Goal: Information Seeking & Learning: Learn about a topic

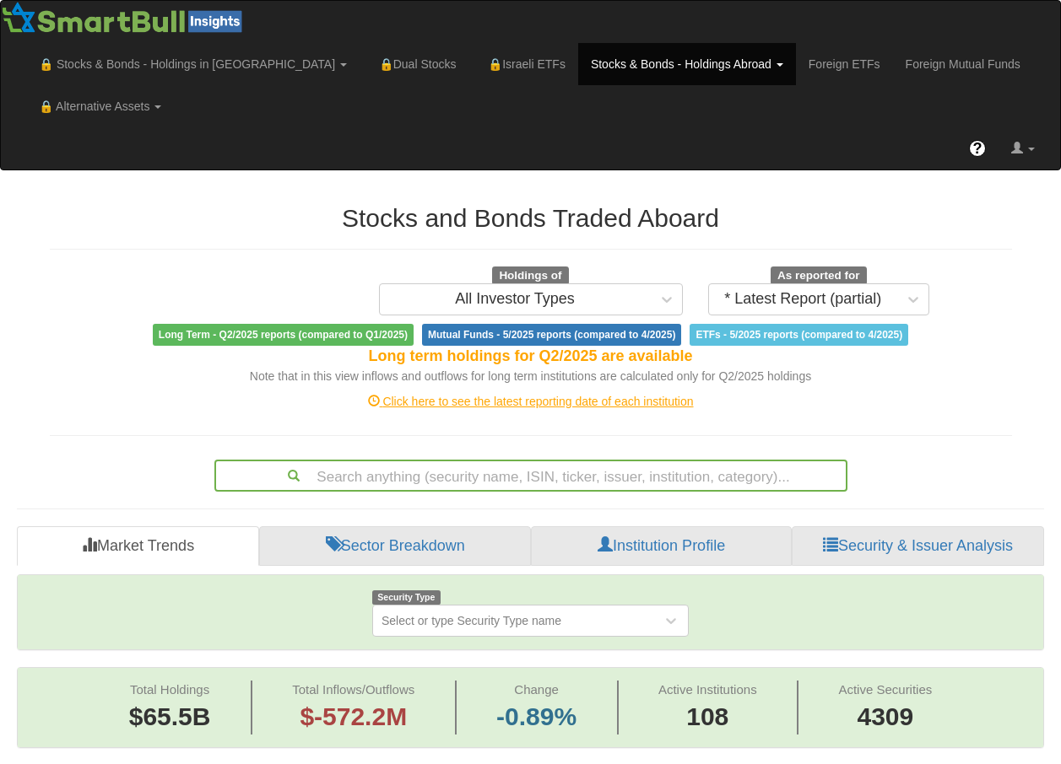
click at [1027, 138] on link at bounding box center [1022, 148] width 49 height 42
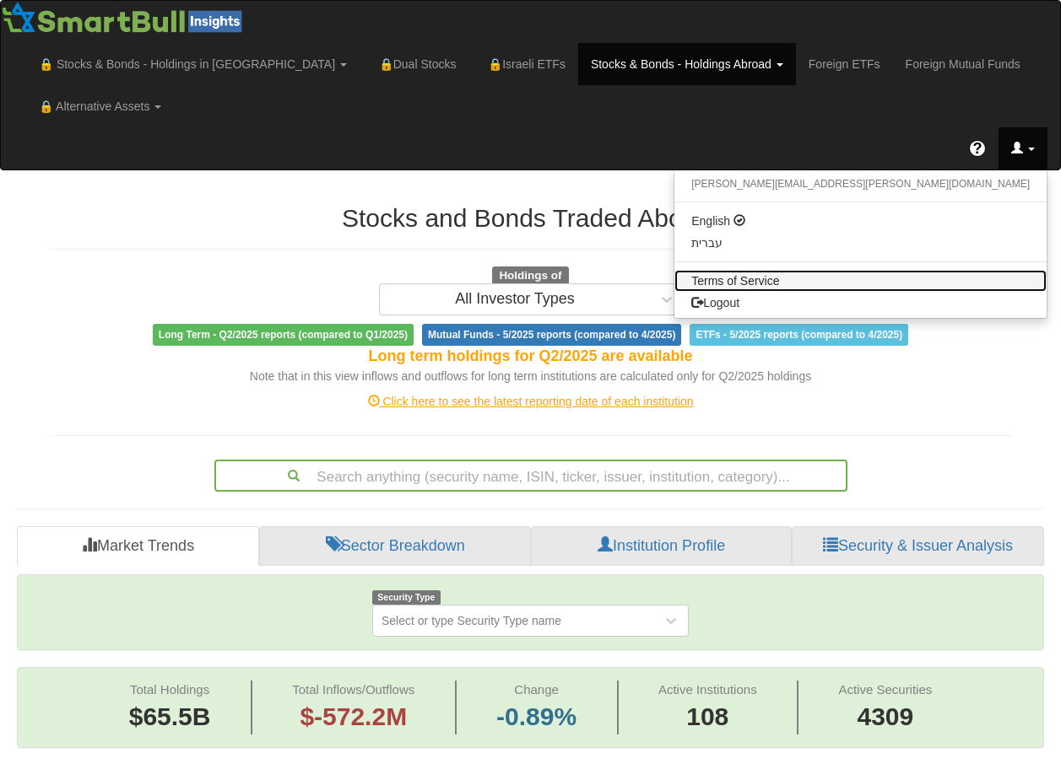
click at [934, 276] on link "Terms of Service" at bounding box center [860, 281] width 372 height 22
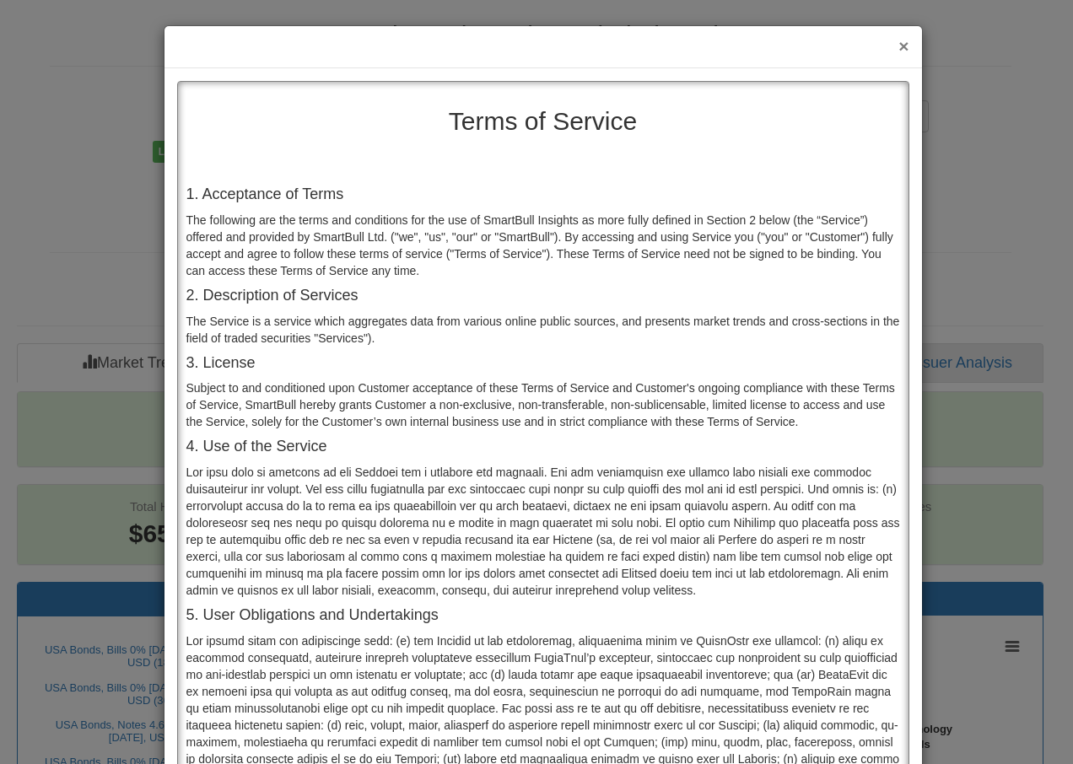
click at [899, 51] on span "×" at bounding box center [904, 45] width 10 height 19
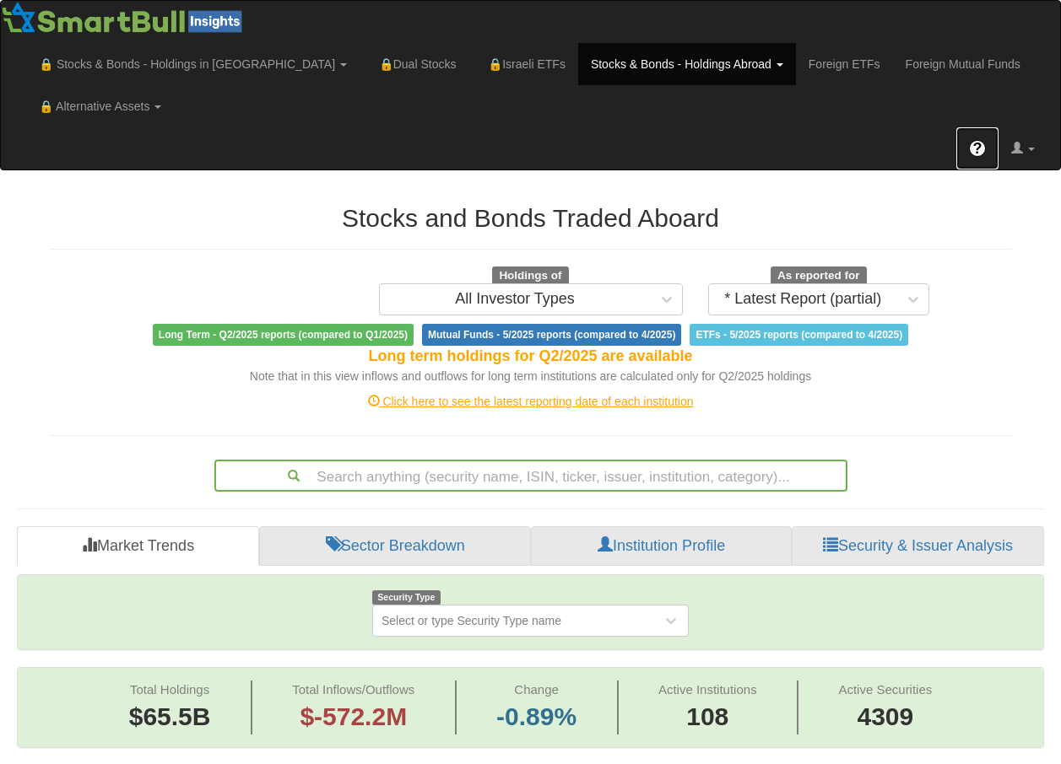
click at [969, 159] on link "?" at bounding box center [977, 148] width 42 height 42
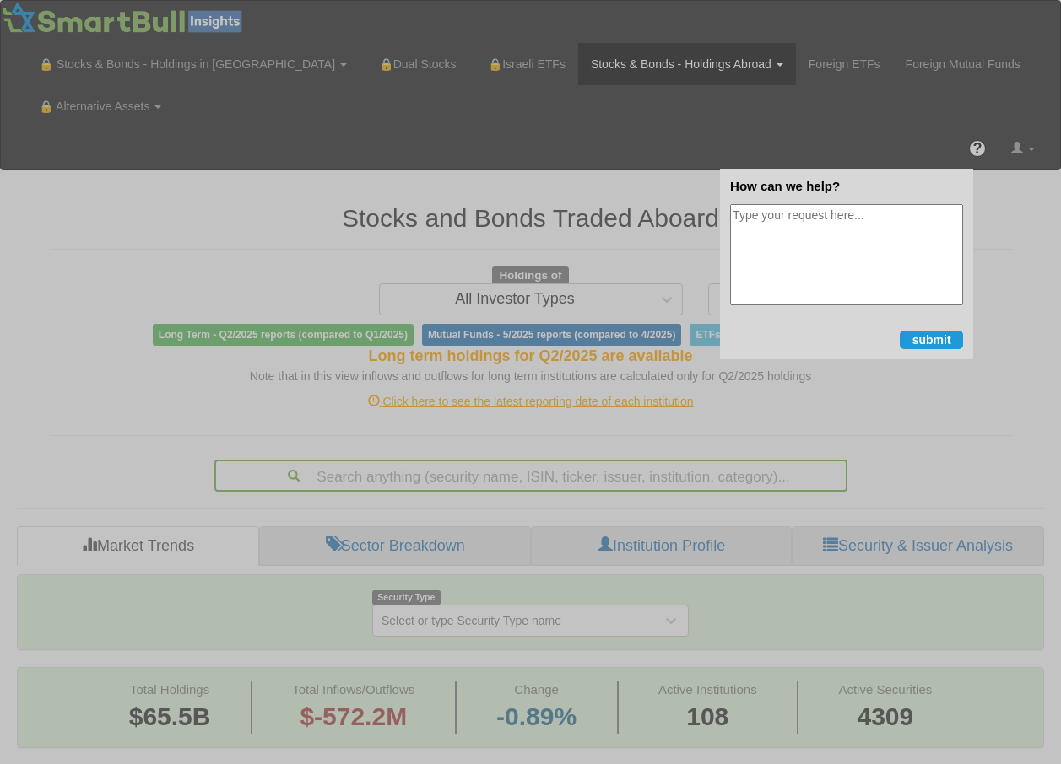
click at [710, 427] on div at bounding box center [530, 382] width 1061 height 764
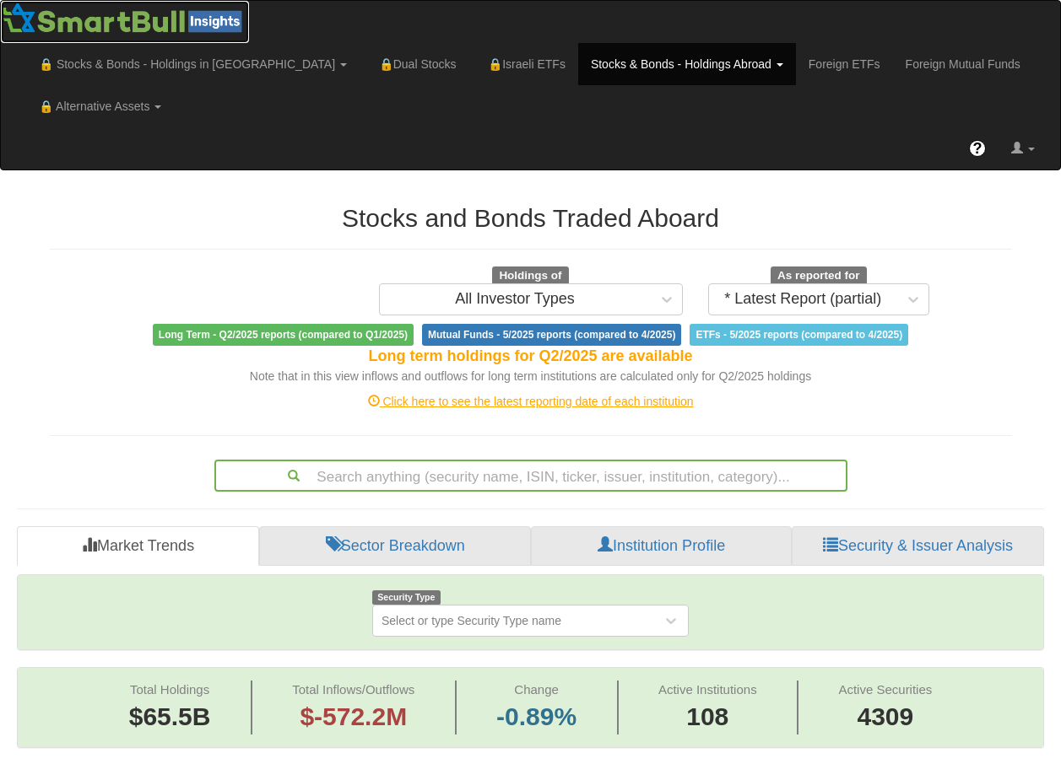
click at [94, 23] on img at bounding box center [125, 18] width 248 height 34
